Goal: Information Seeking & Learning: Learn about a topic

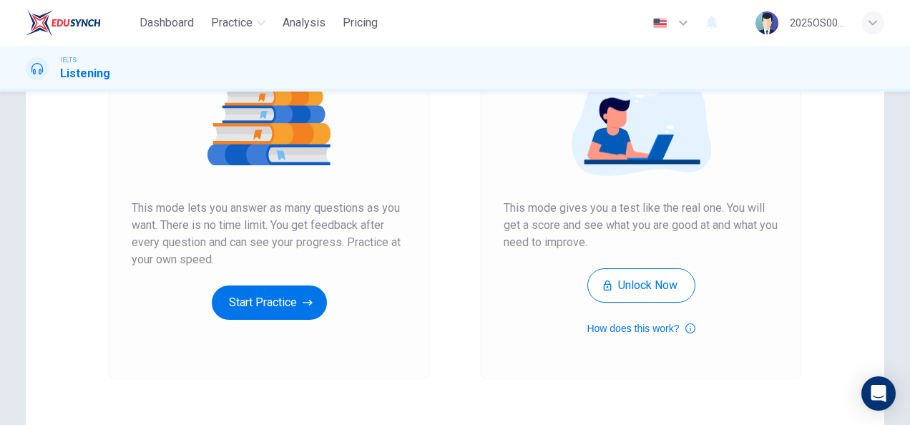
scroll to position [215, 0]
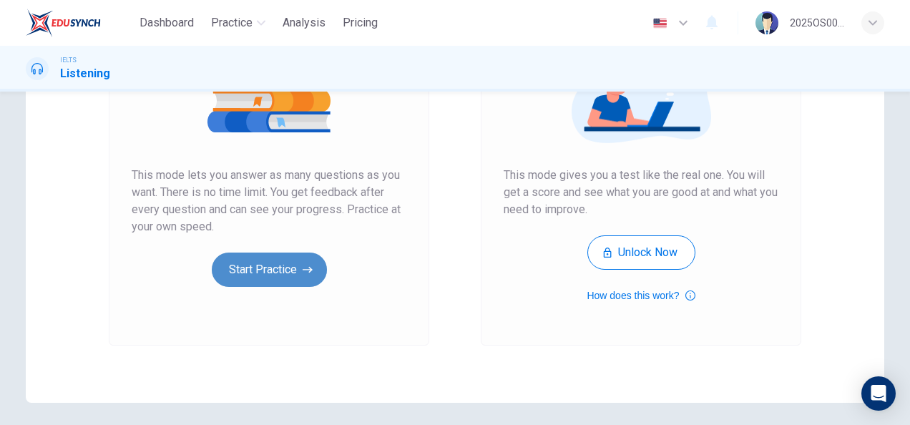
click at [255, 273] on button "Start Practice" at bounding box center [269, 269] width 115 height 34
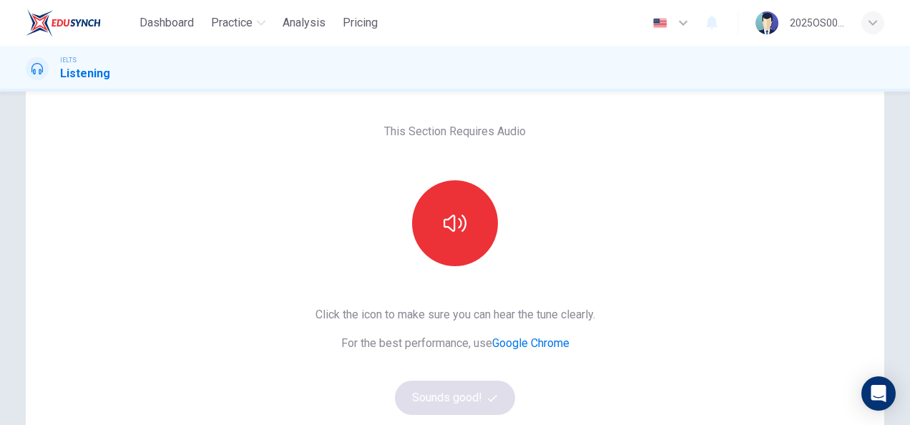
scroll to position [143, 0]
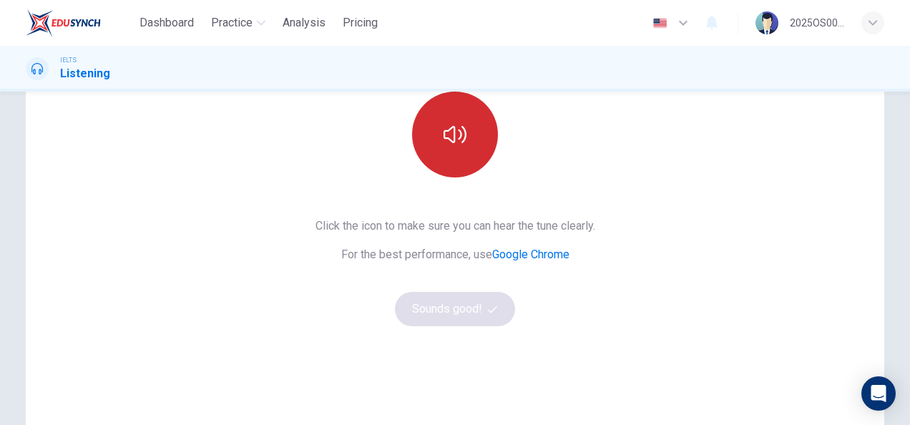
click at [469, 165] on button "button" at bounding box center [455, 135] width 86 height 86
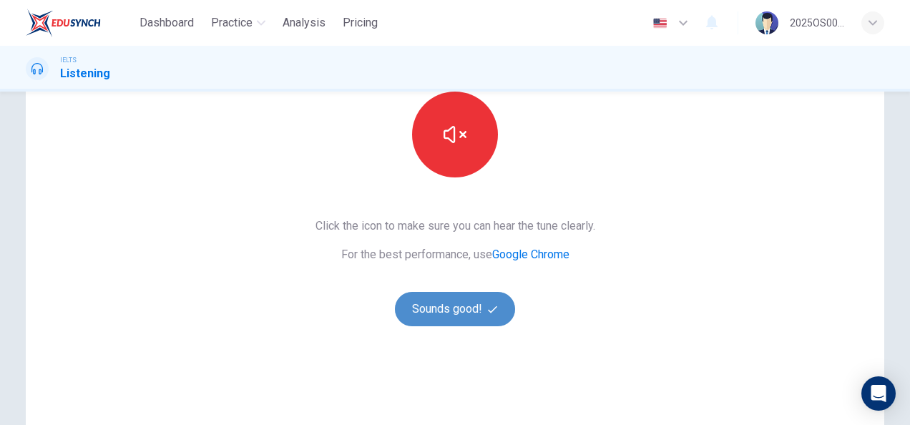
click at [459, 322] on button "Sounds good!" at bounding box center [455, 309] width 120 height 34
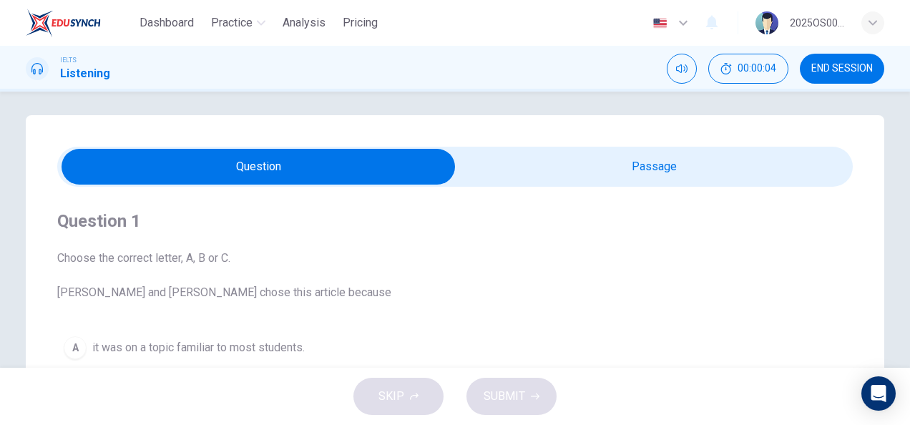
scroll to position [0, 0]
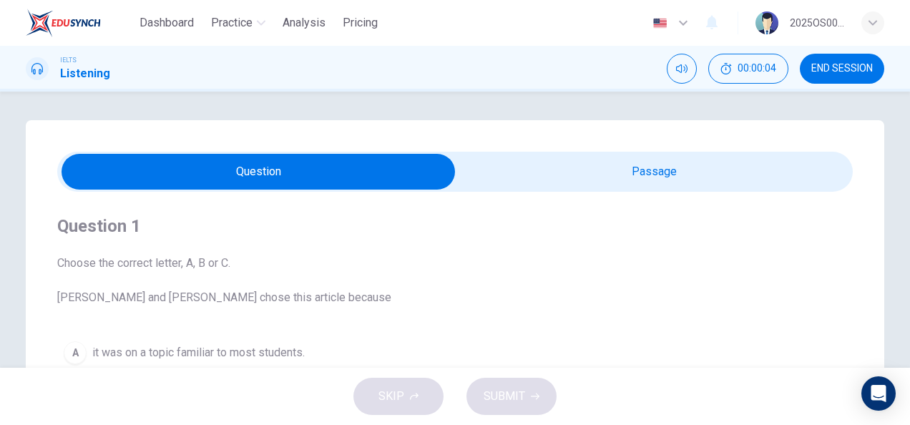
click at [577, 190] on span at bounding box center [454, 172] width 795 height 40
click at [578, 178] on input "checkbox" at bounding box center [258, 172] width 1193 height 36
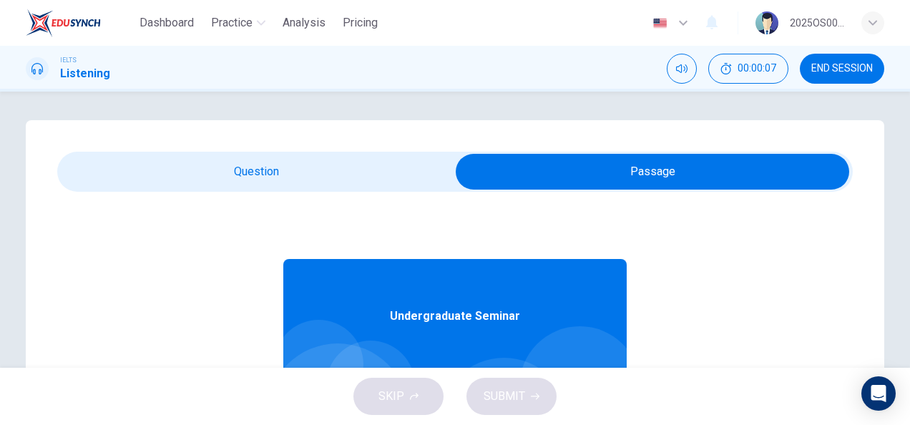
click at [330, 189] on input "checkbox" at bounding box center [652, 172] width 1193 height 36
checkbox input "false"
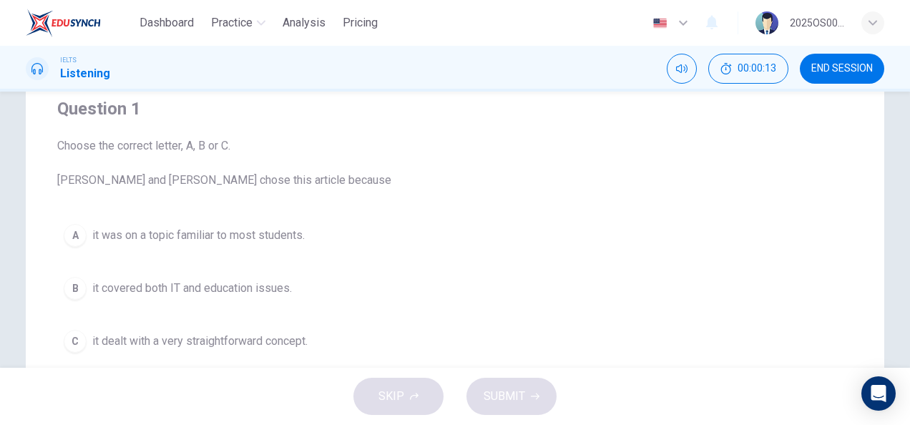
scroll to position [286, 0]
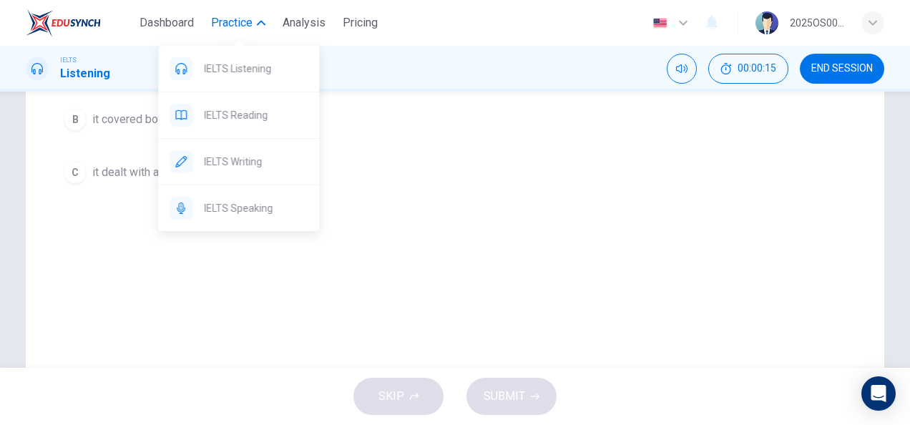
click at [240, 29] on span "Practice" at bounding box center [231, 22] width 41 height 17
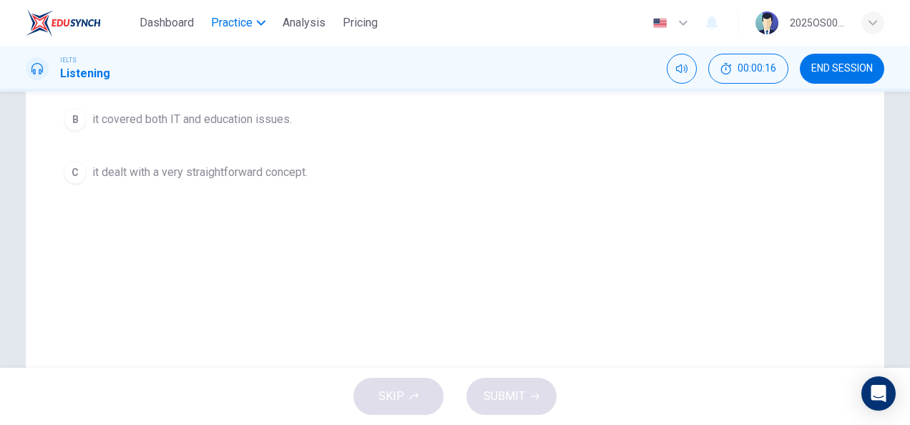
click at [239, 29] on span "Practice" at bounding box center [231, 22] width 41 height 17
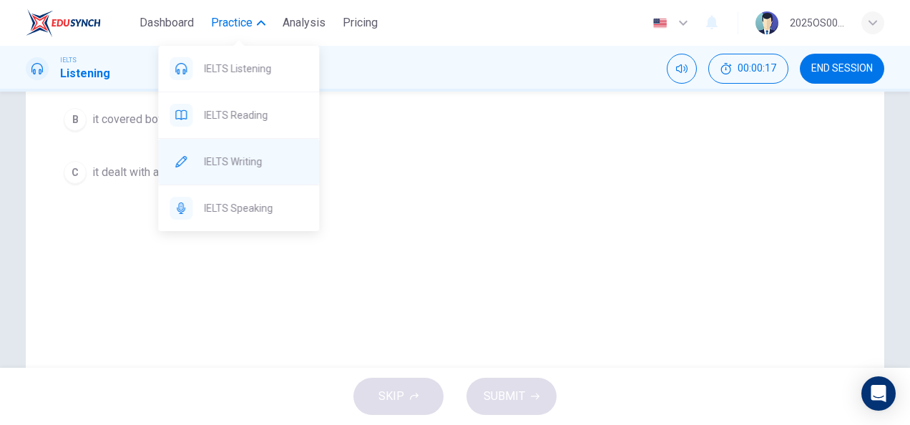
click at [256, 156] on span "IELTS Writing" at bounding box center [256, 161] width 104 height 17
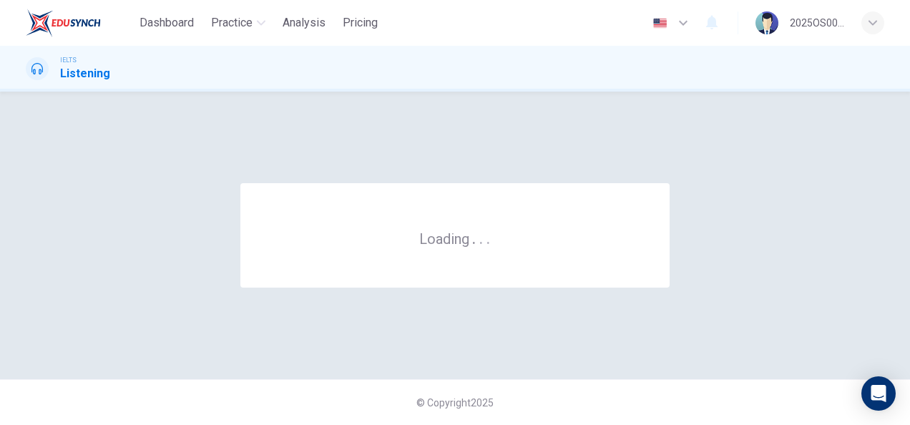
scroll to position [0, 0]
